Goal: Task Accomplishment & Management: Manage account settings

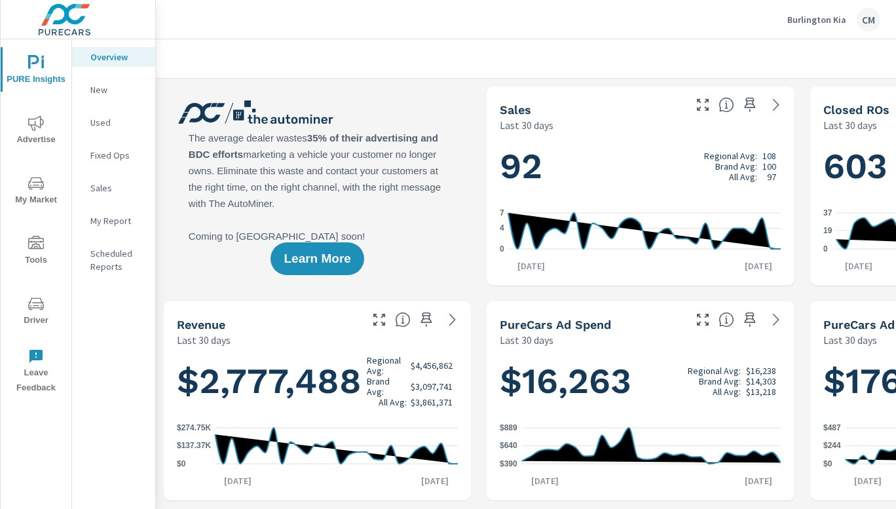
scroll to position [1, 0]
click at [820, 24] on p "Burlington Kia" at bounding box center [816, 20] width 59 height 12
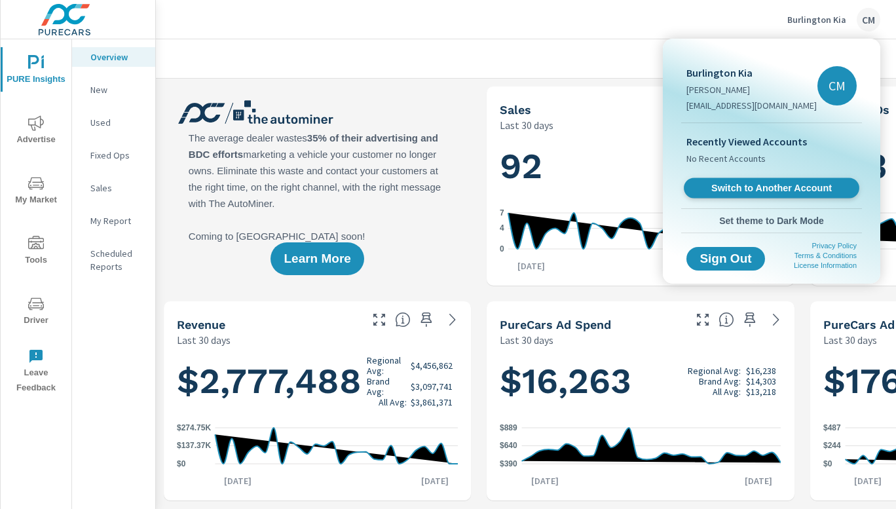
click at [768, 194] on link "Switch to Another Account" at bounding box center [771, 188] width 175 height 20
